Goal: Information Seeking & Learning: Learn about a topic

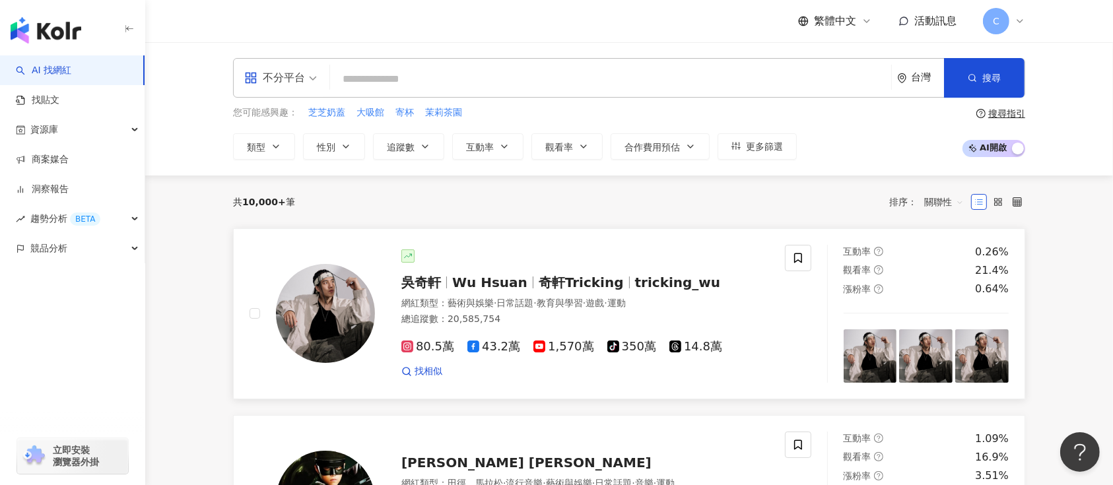
click at [564, 277] on span "奇軒Tricking" at bounding box center [581, 283] width 85 height 16
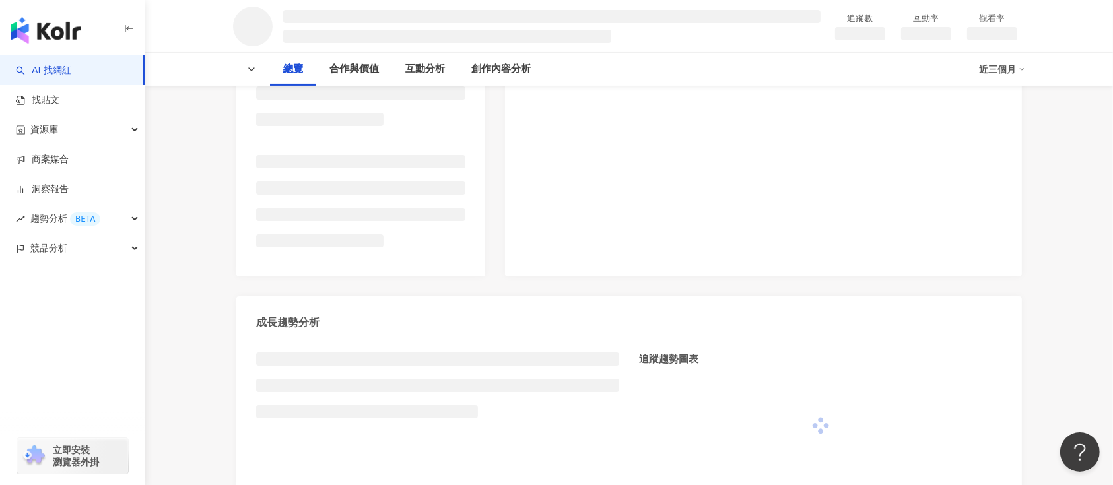
scroll to position [88, 0]
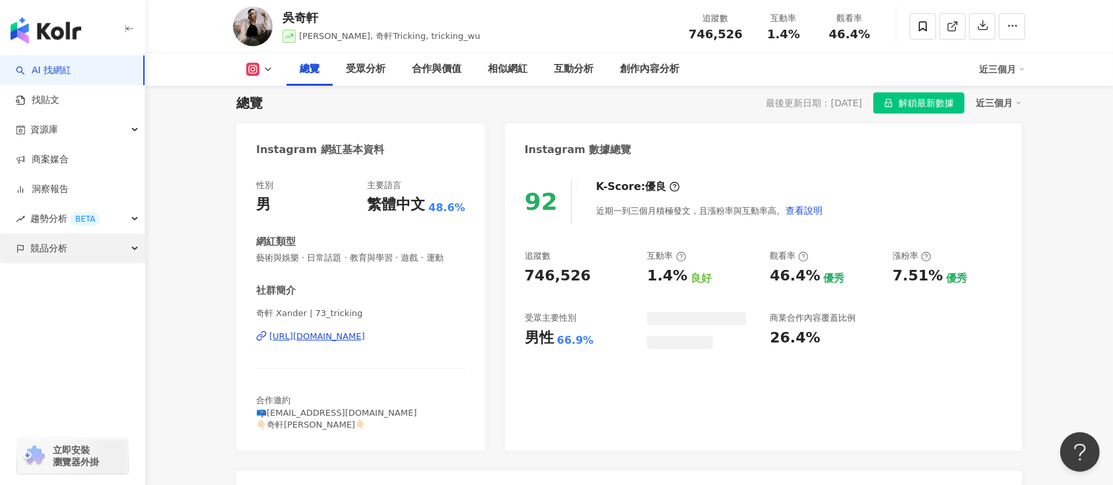
click at [101, 247] on div "競品分析" at bounding box center [72, 249] width 145 height 30
click at [124, 246] on div "競品分析" at bounding box center [72, 249] width 145 height 30
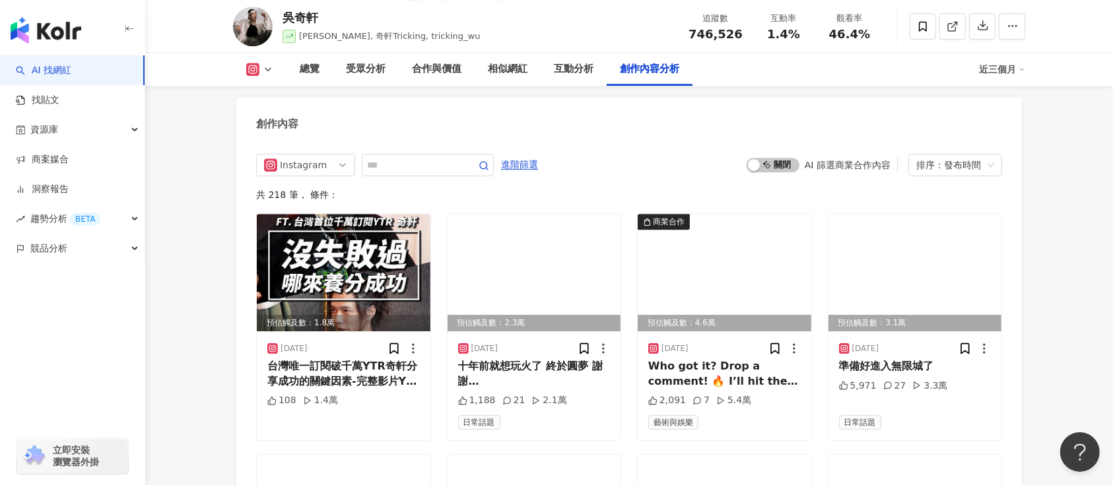
scroll to position [4048, 0]
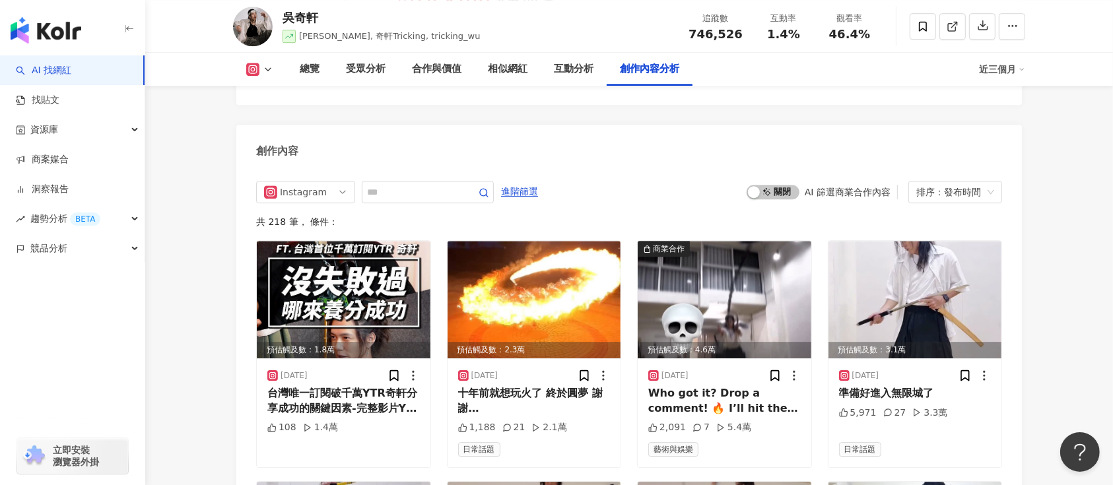
click at [775, 181] on div "啟動 關閉 AI 篩選商業合作內容 排序：發布時間" at bounding box center [873, 192] width 255 height 22
click at [775, 185] on span "啟動 關閉" at bounding box center [772, 192] width 53 height 15
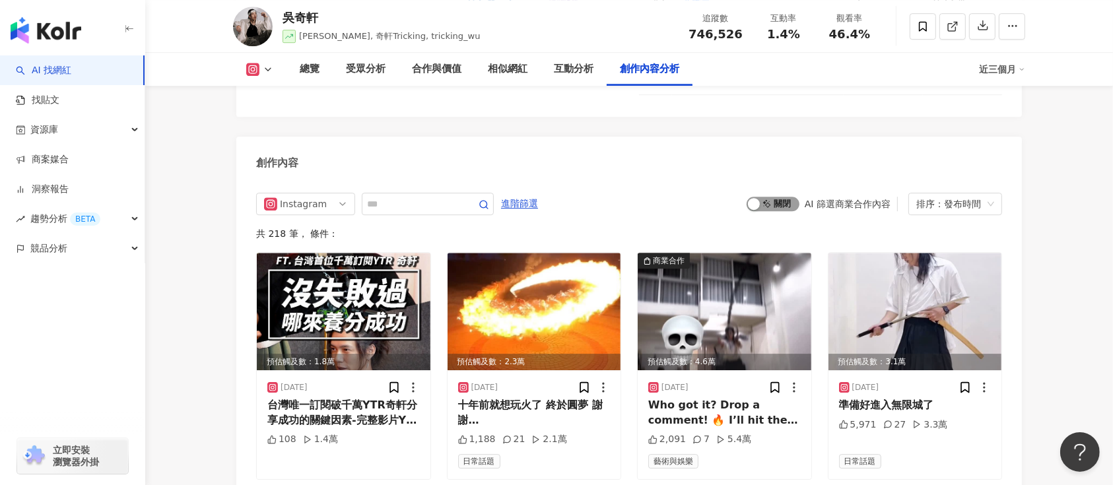
click at [775, 197] on span "啟動 關閉" at bounding box center [772, 204] width 53 height 15
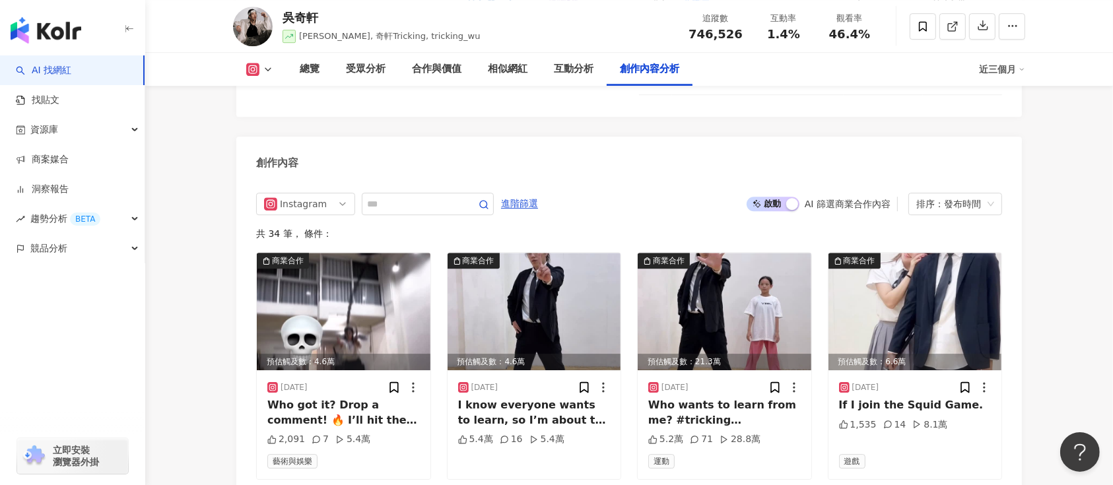
click at [267, 63] on button at bounding box center [259, 69] width 53 height 13
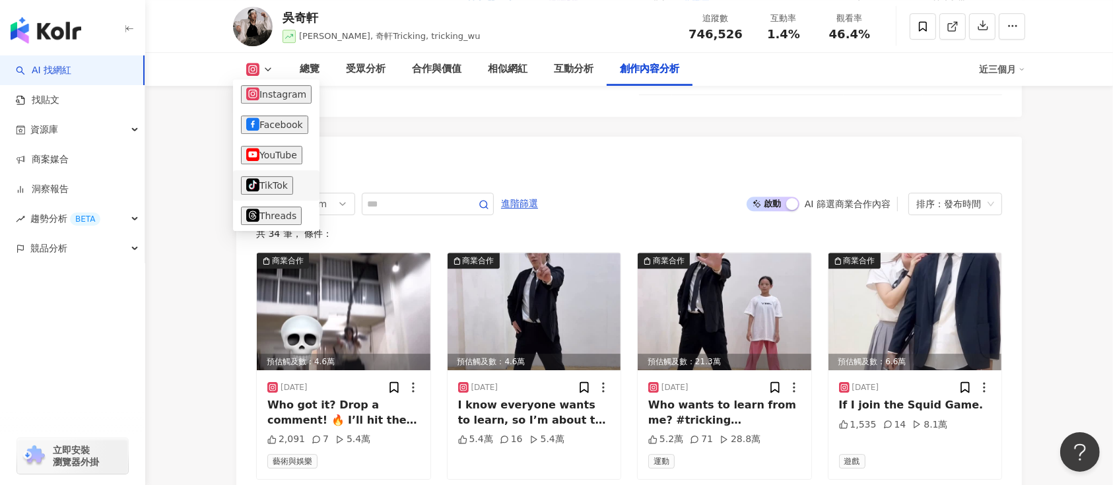
click at [253, 180] on icon at bounding box center [252, 184] width 13 height 13
